Goal: Find contact information: Find contact information

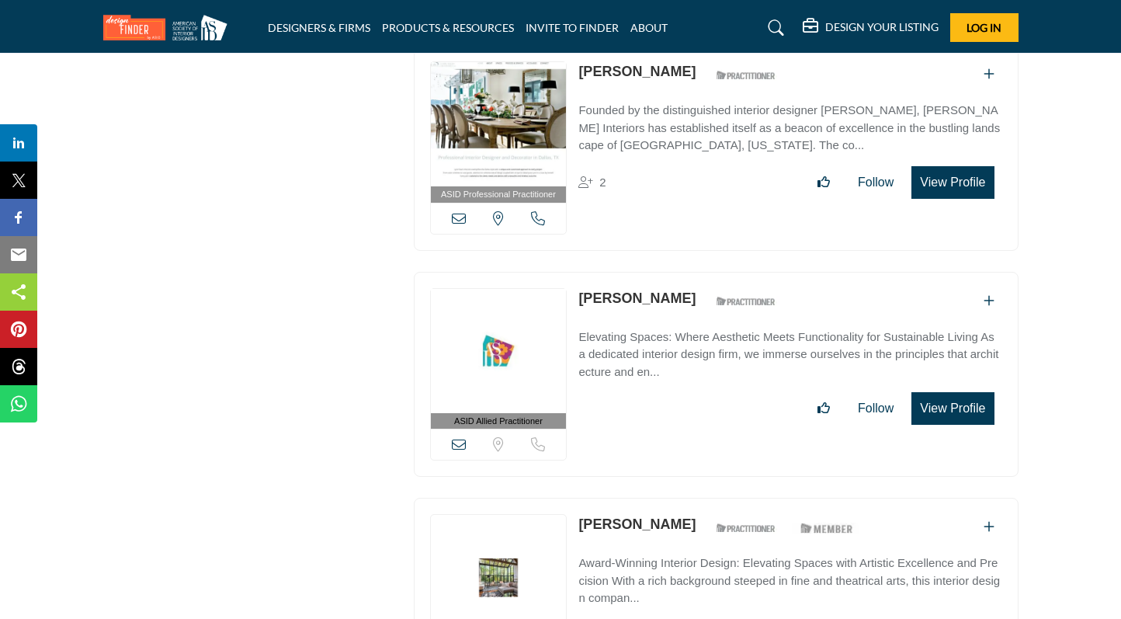
scroll to position [7965, 0]
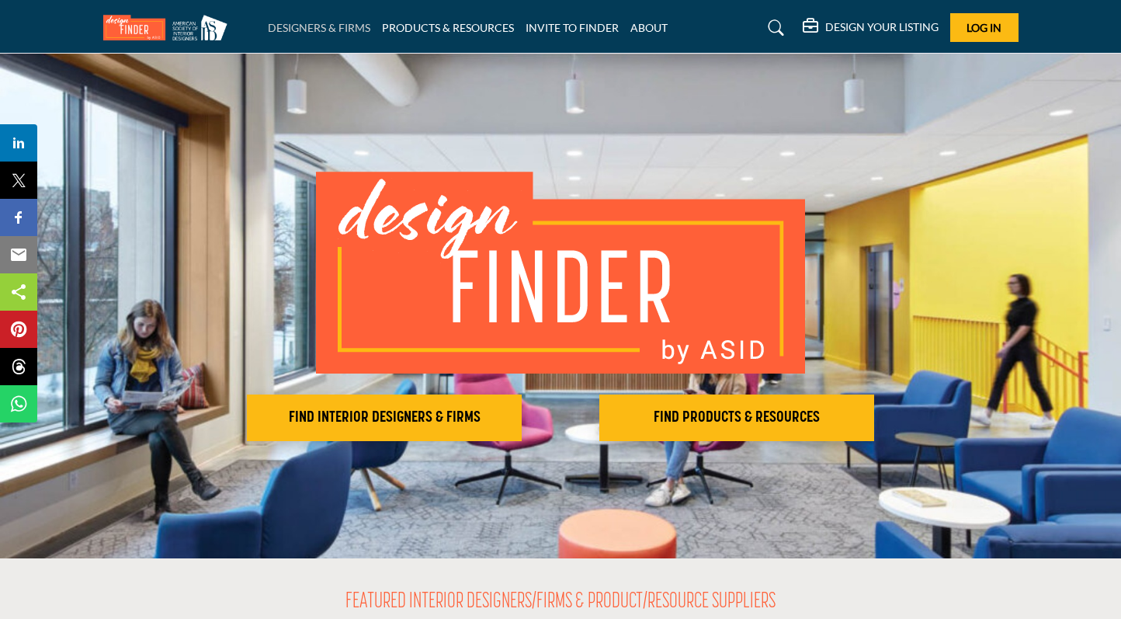
click at [356, 27] on link "DESIGNERS & FIRMS" at bounding box center [319, 27] width 103 height 13
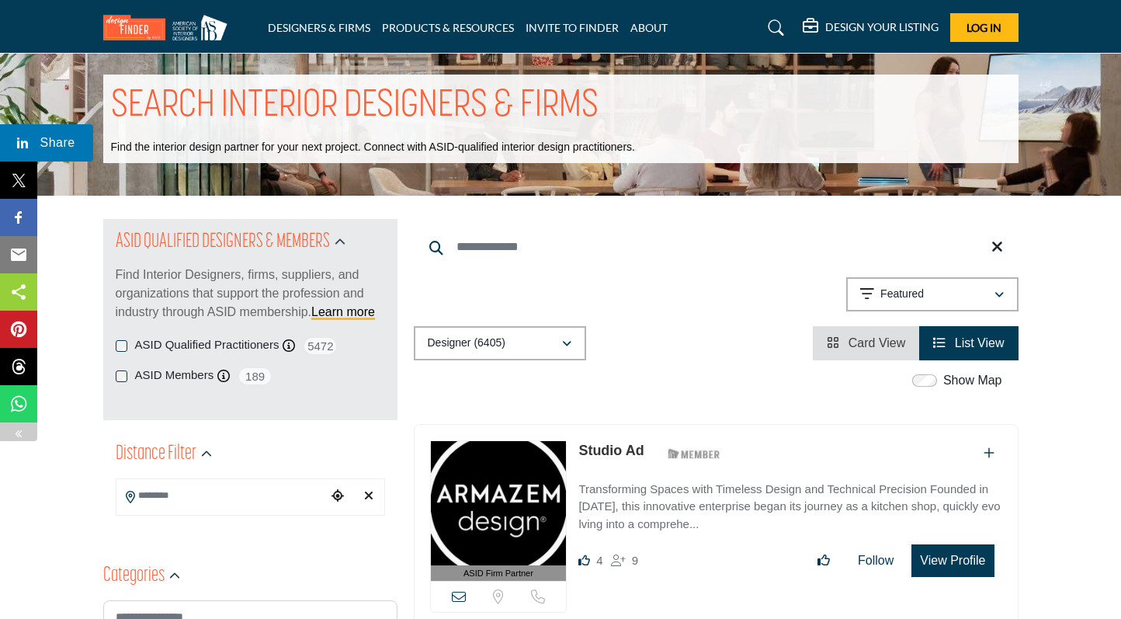
scroll to position [14, 0]
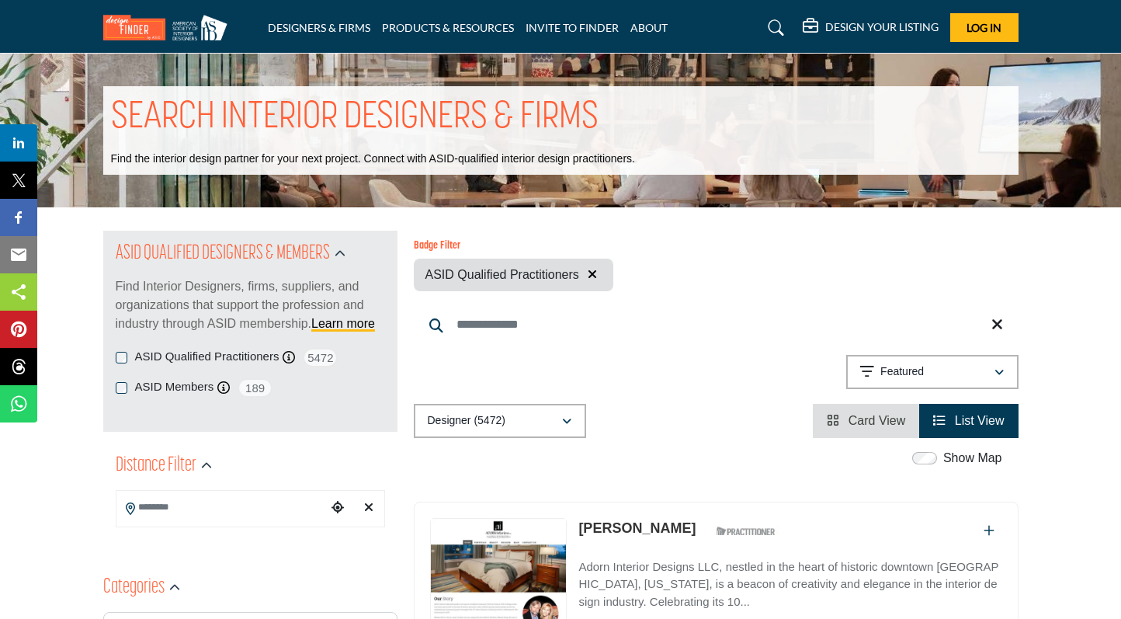
click at [480, 34] on li "PRODUCTS & RESOURCES" at bounding box center [448, 27] width 132 height 17
click at [471, 28] on link "PRODUCTS & RESOURCES" at bounding box center [448, 27] width 132 height 13
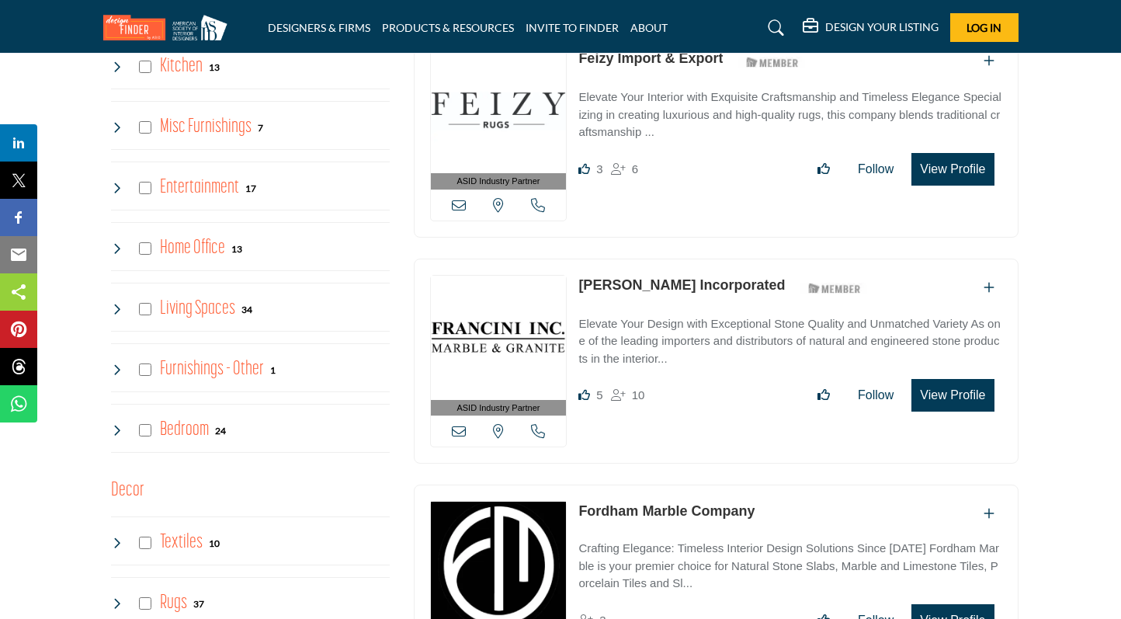
scroll to position [1536, 0]
click at [121, 128] on icon at bounding box center [117, 126] width 12 height 12
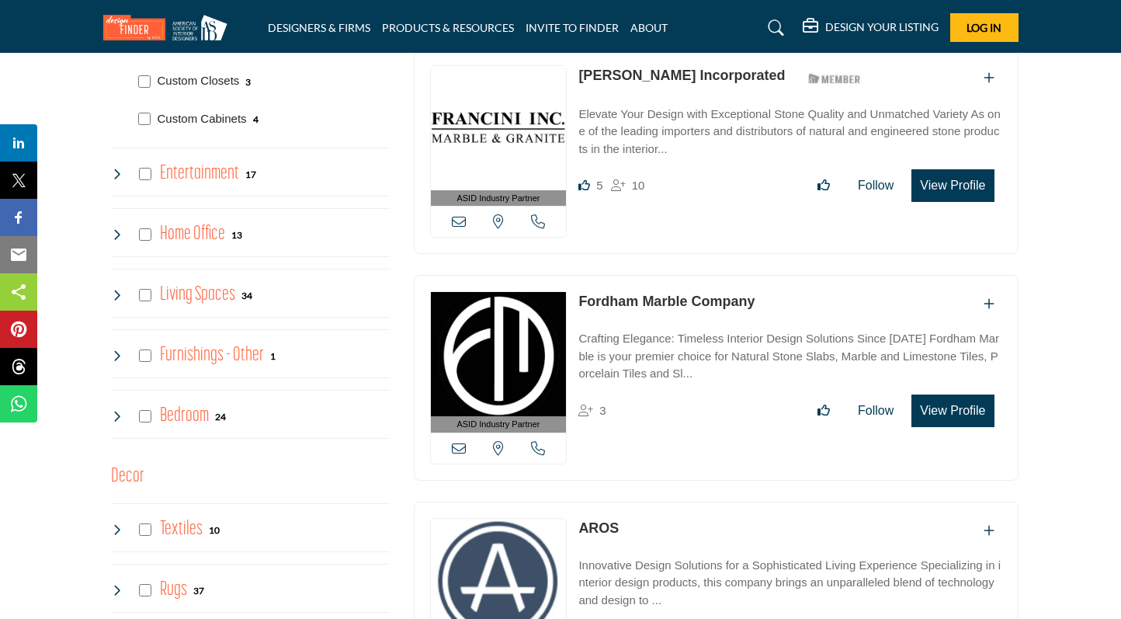
scroll to position [1751, 0]
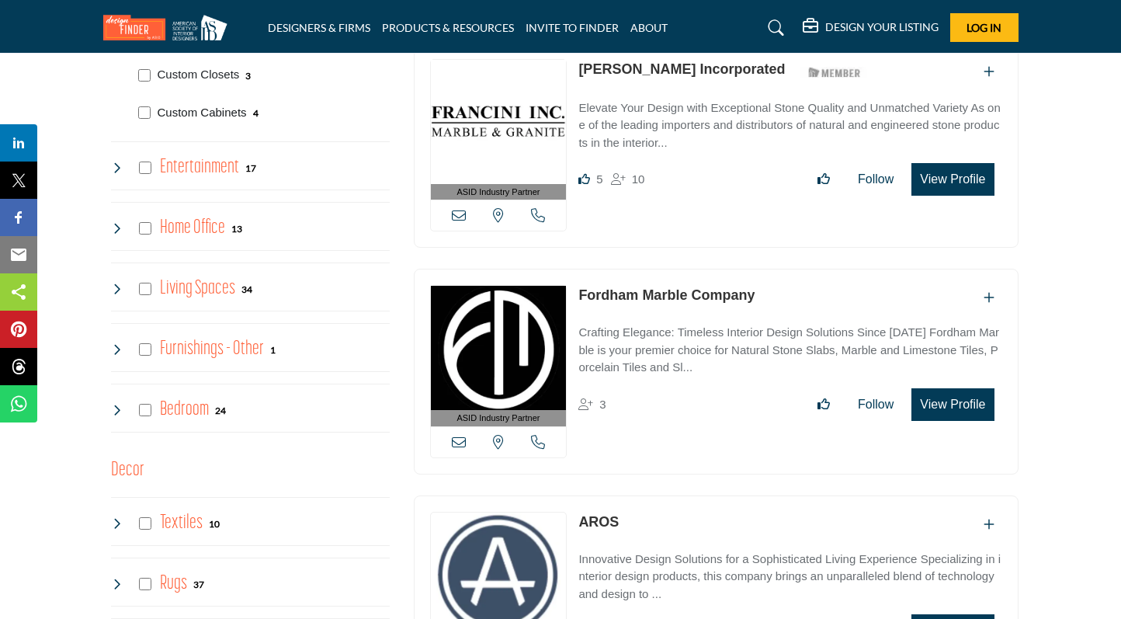
click at [163, 111] on p "Custom Cabinets" at bounding box center [202, 113] width 89 height 18
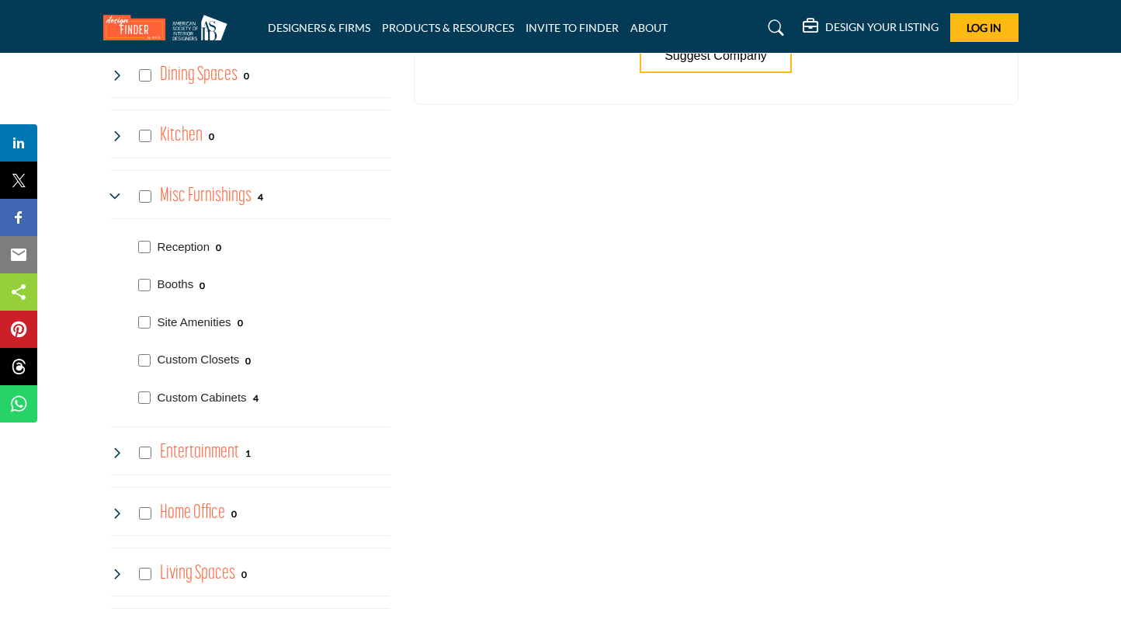
scroll to position [1489, 0]
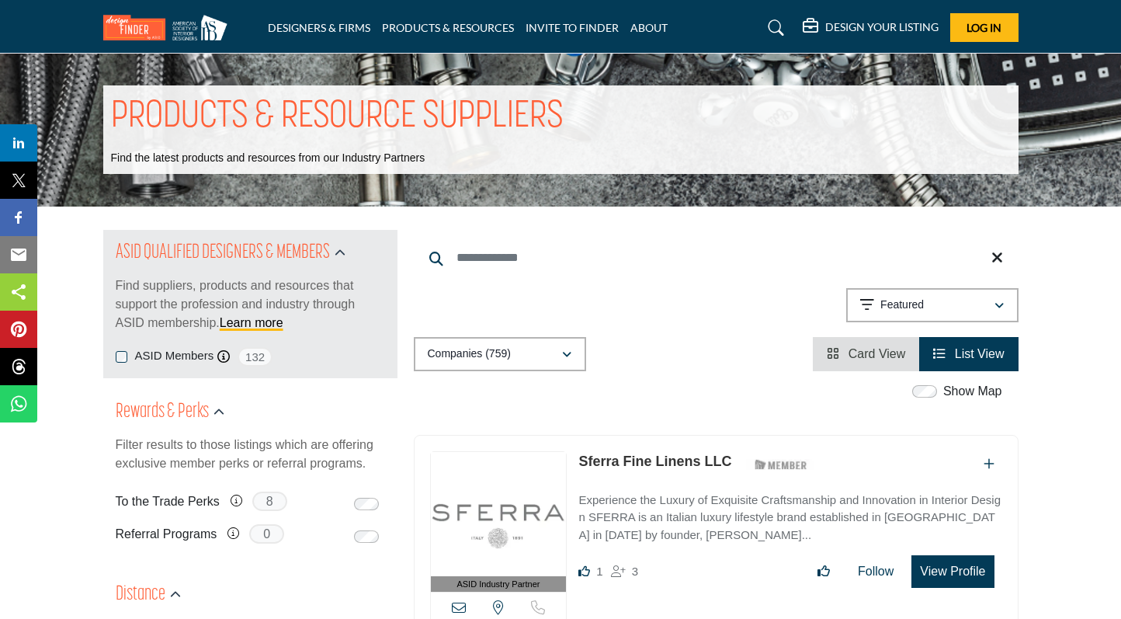
scroll to position [2, 0]
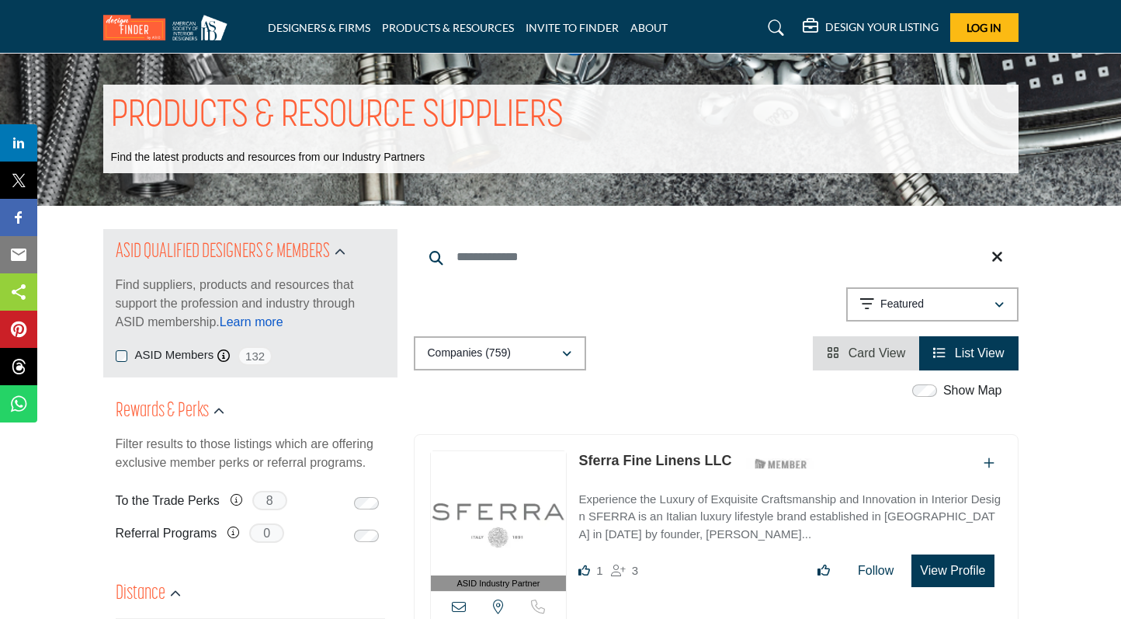
click at [247, 326] on link "Learn more" at bounding box center [252, 321] width 64 height 13
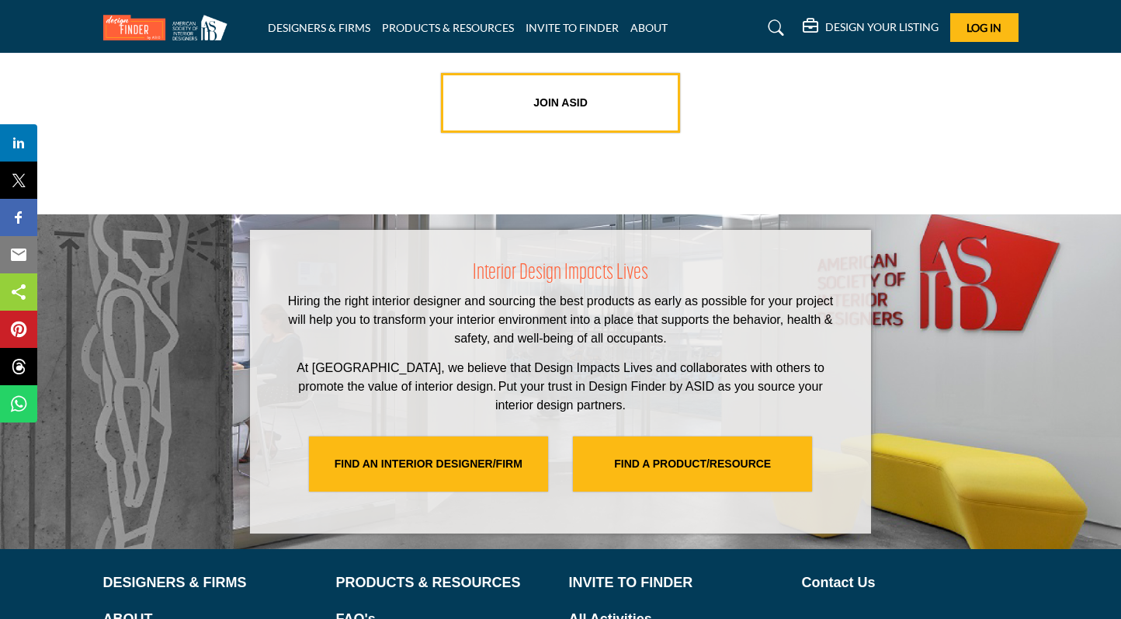
scroll to position [3272, 0]
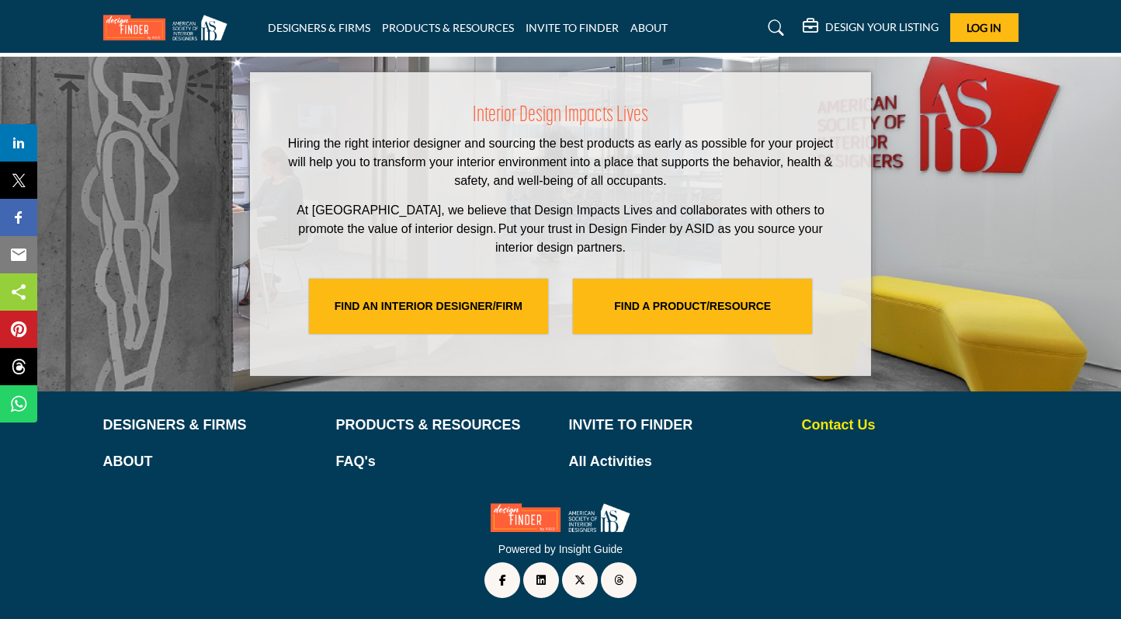
click at [829, 422] on p "Contact Us" at bounding box center [910, 425] width 217 height 21
